Goal: Task Accomplishment & Management: Use online tool/utility

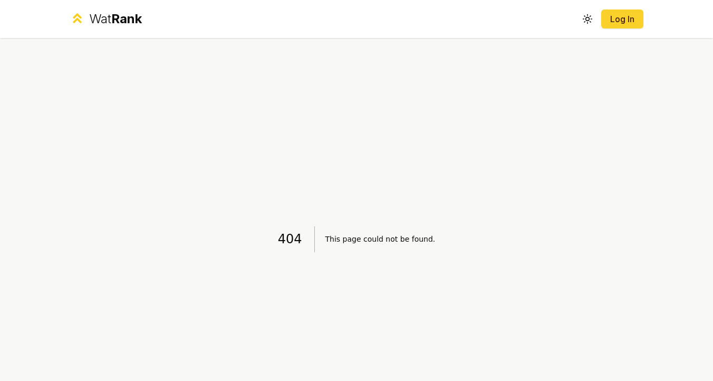
click at [609, 22] on link "Log In" at bounding box center [621, 19] width 25 height 13
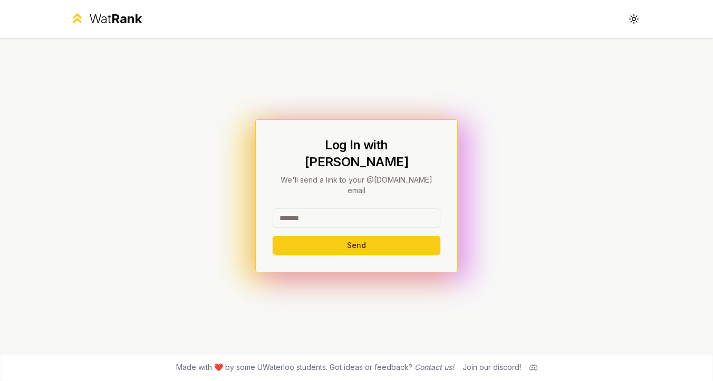
click at [397, 210] on input at bounding box center [357, 217] width 168 height 19
type input "*****"
click at [403, 236] on button "Send" at bounding box center [357, 245] width 168 height 19
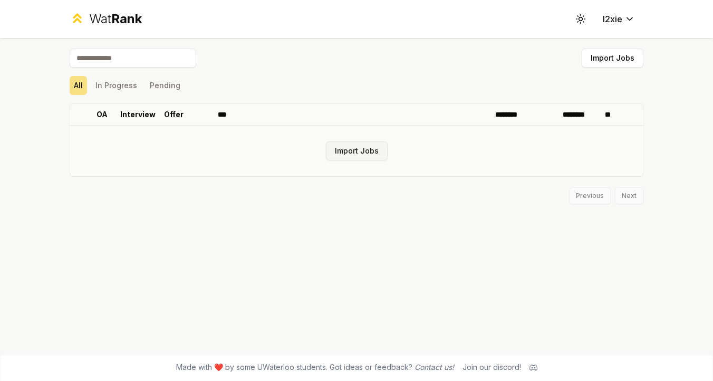
click at [366, 147] on button "Import Jobs" at bounding box center [357, 150] width 62 height 19
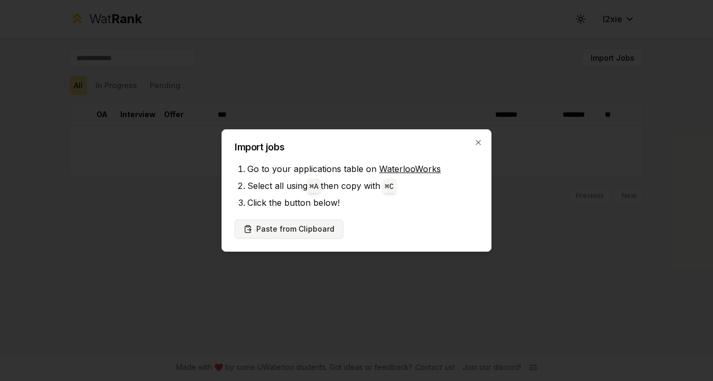
click at [310, 226] on button "Paste from Clipboard" at bounding box center [289, 228] width 109 height 19
